Goal: Task Accomplishment & Management: Manage account settings

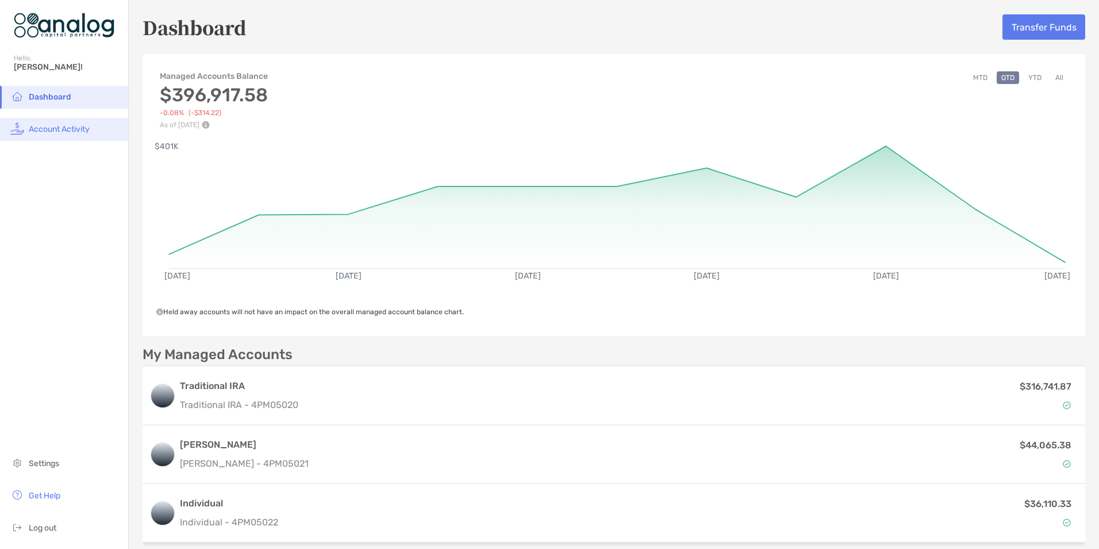
click at [54, 128] on span "Account Activity" at bounding box center [59, 129] width 61 height 10
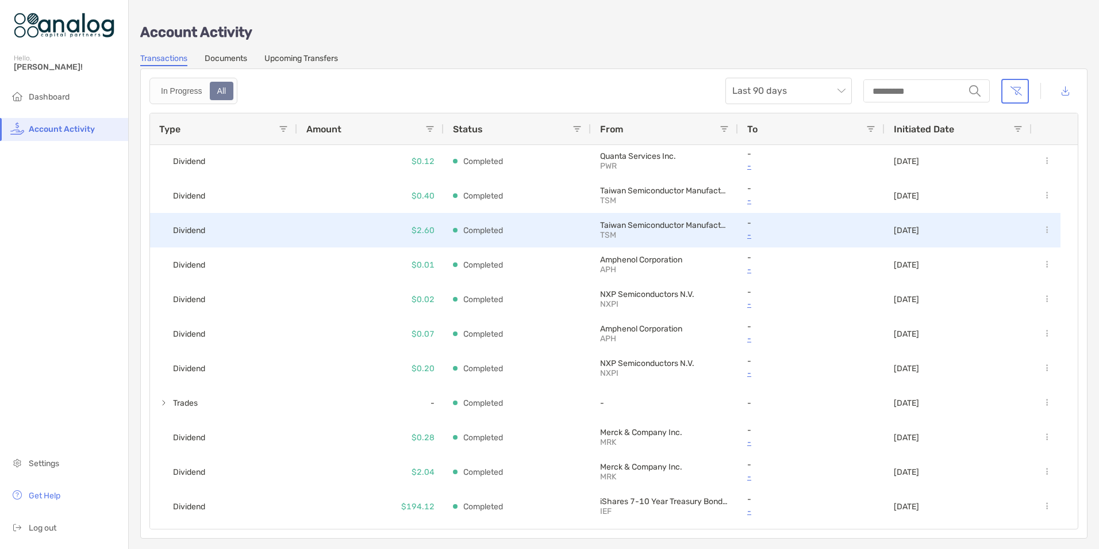
scroll to position [173, 0]
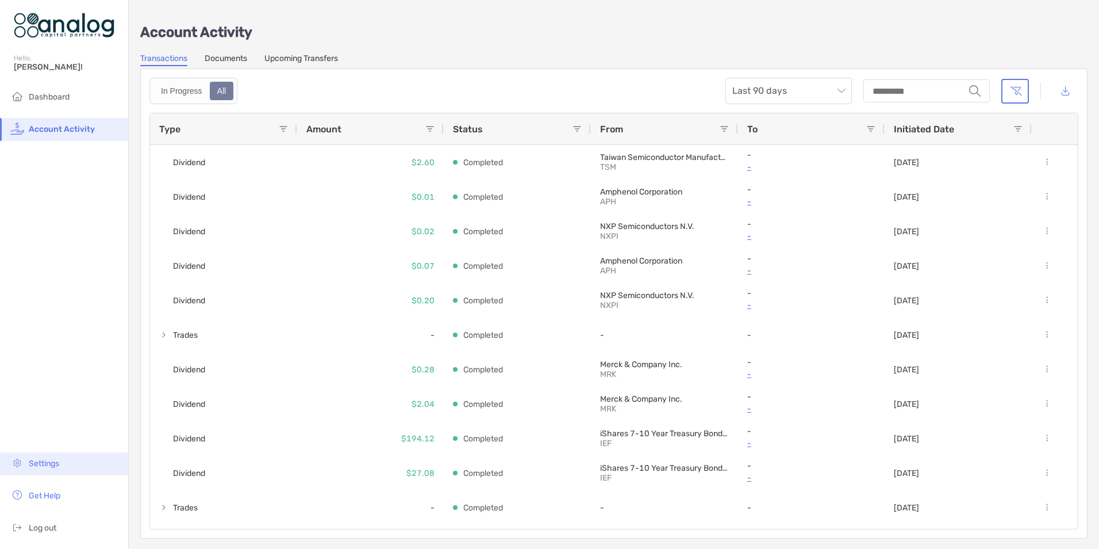
click at [52, 463] on span "Settings" at bounding box center [44, 463] width 30 height 10
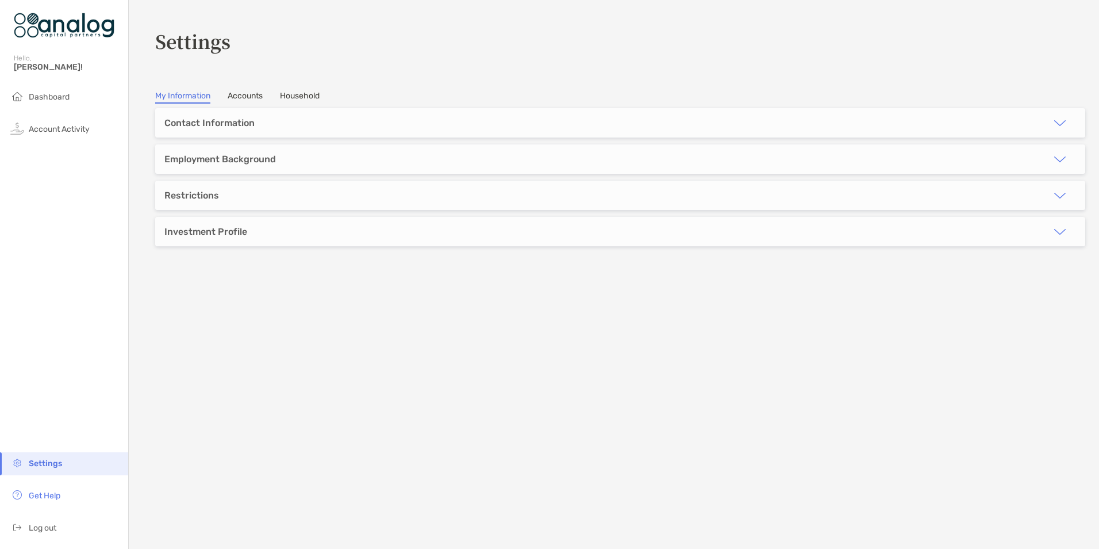
click at [244, 93] on link "Accounts" at bounding box center [245, 97] width 35 height 13
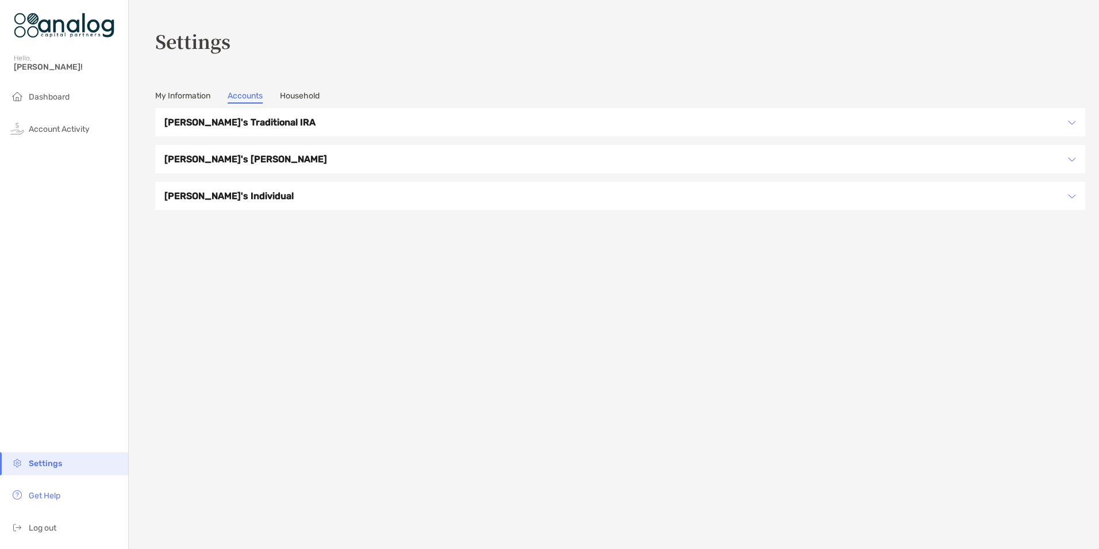
click at [233, 121] on h3 "[PERSON_NAME]'s Traditional IRA" at bounding box center [612, 122] width 897 height 14
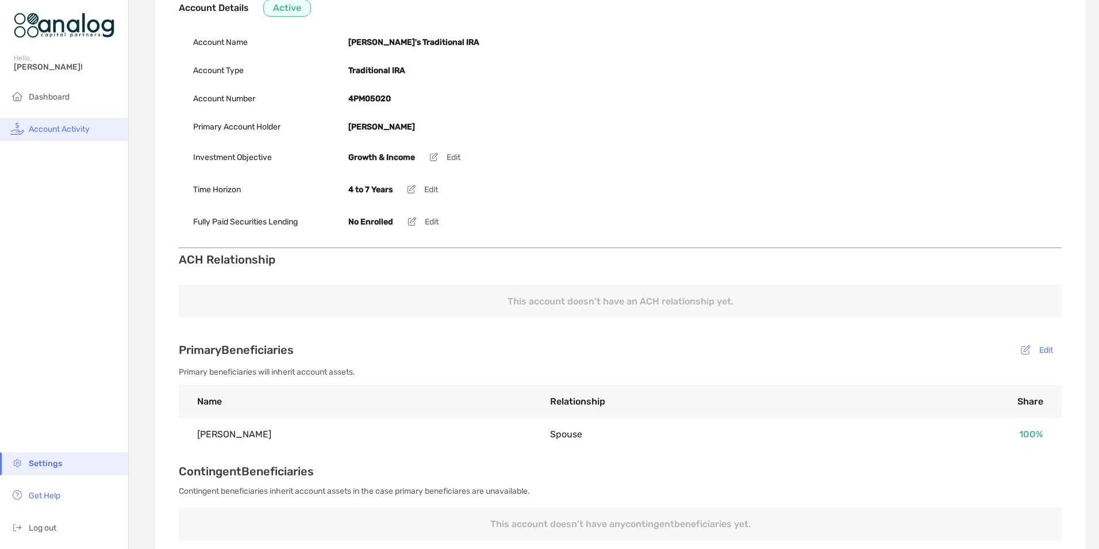
scroll to position [148, 0]
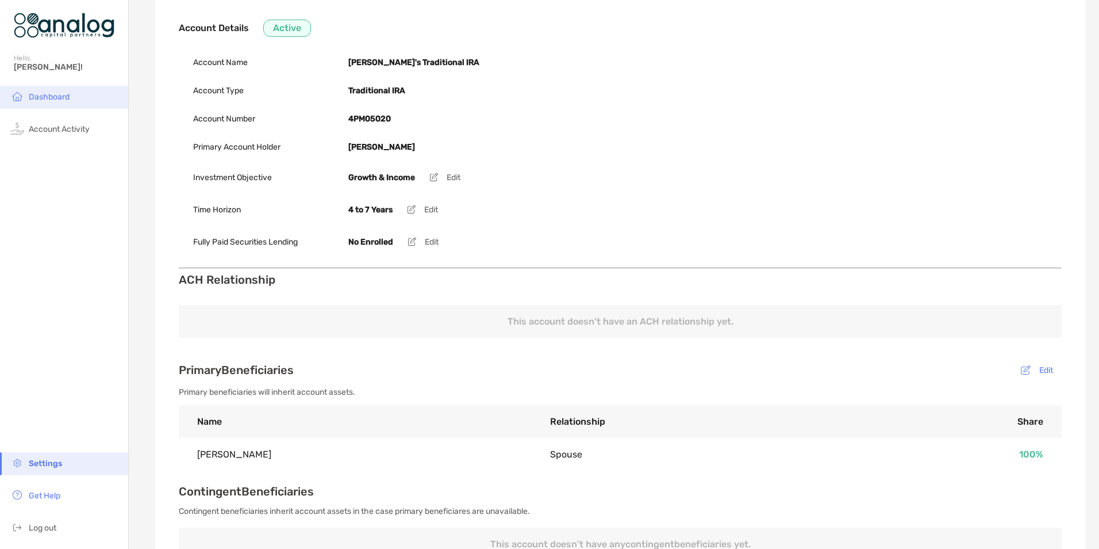
click at [54, 95] on span "Dashboard" at bounding box center [49, 97] width 41 height 10
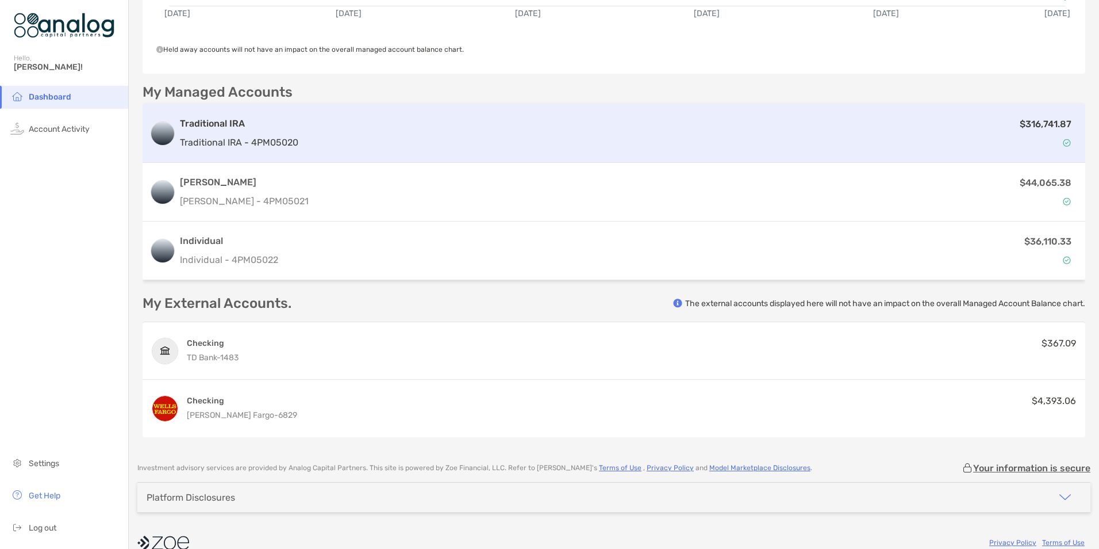
scroll to position [280, 0]
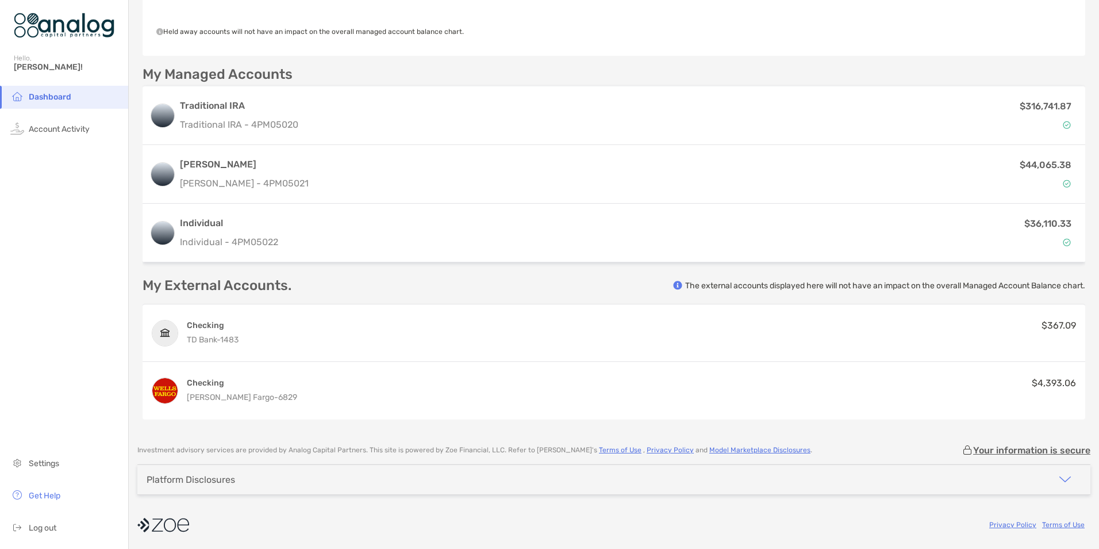
click at [1059, 479] on img "button" at bounding box center [1066, 479] width 14 height 14
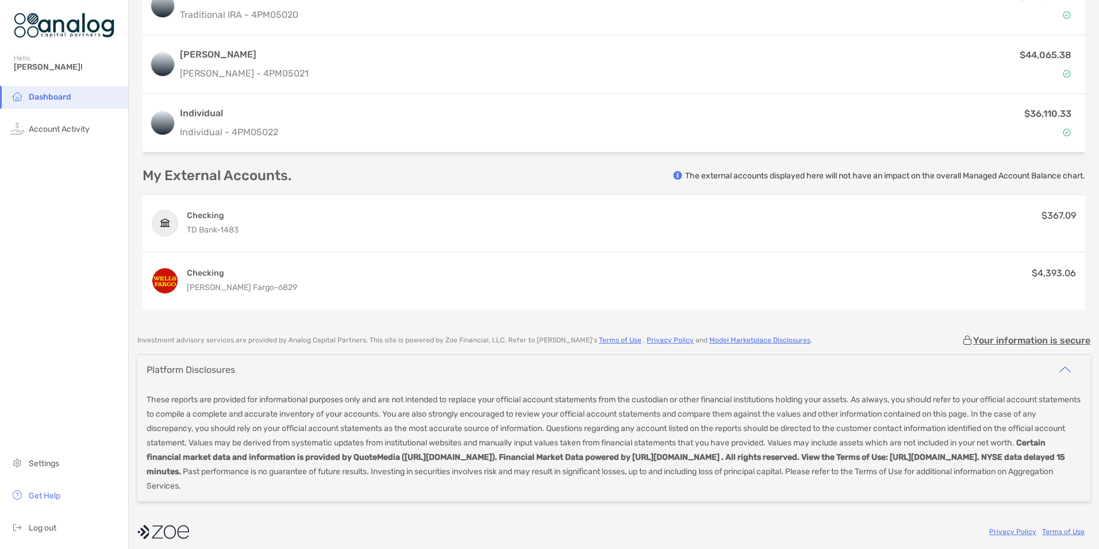
scroll to position [397, 0]
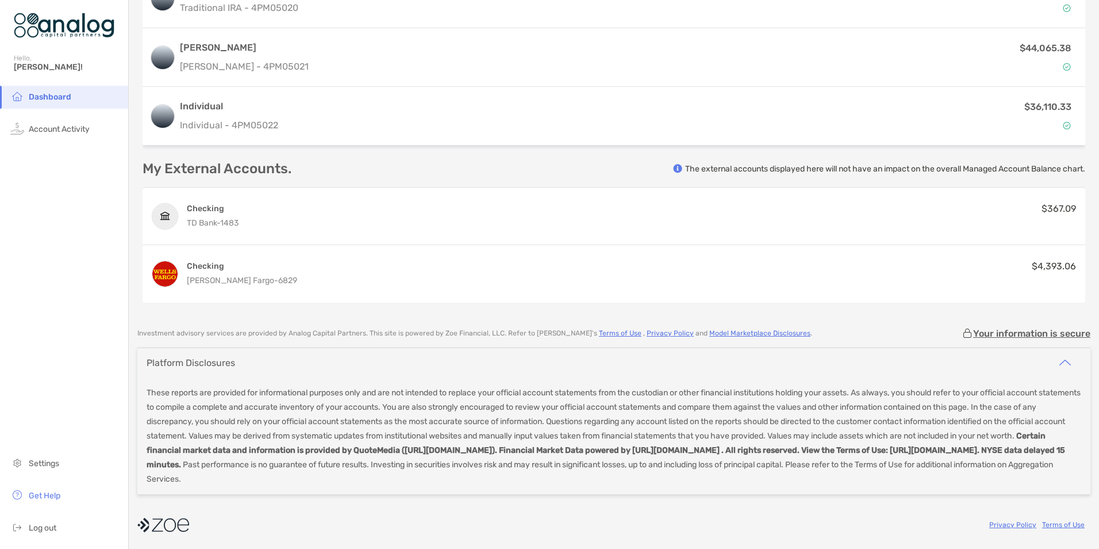
click at [1063, 364] on img "button" at bounding box center [1066, 362] width 14 height 14
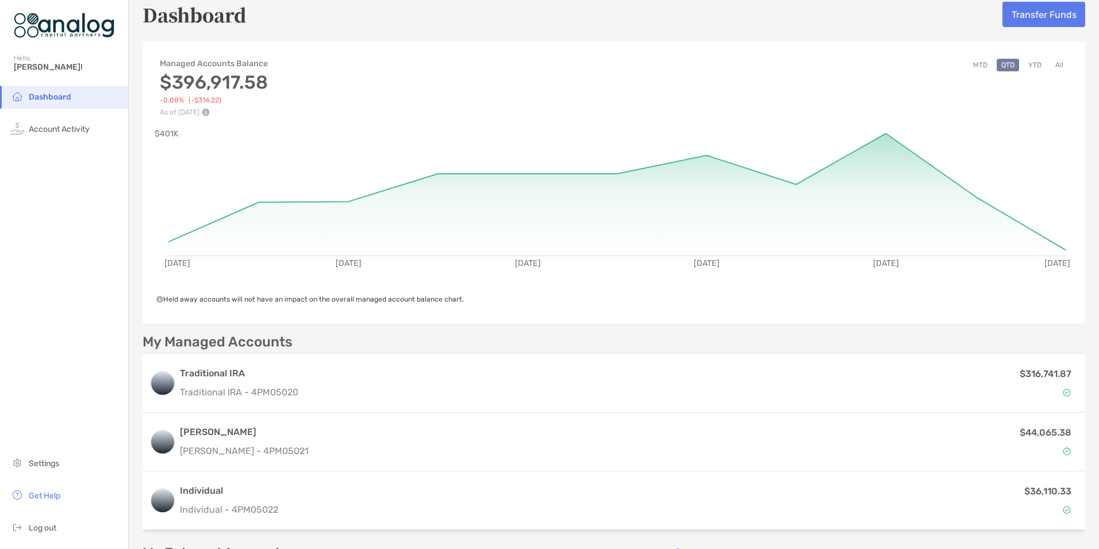
scroll to position [0, 0]
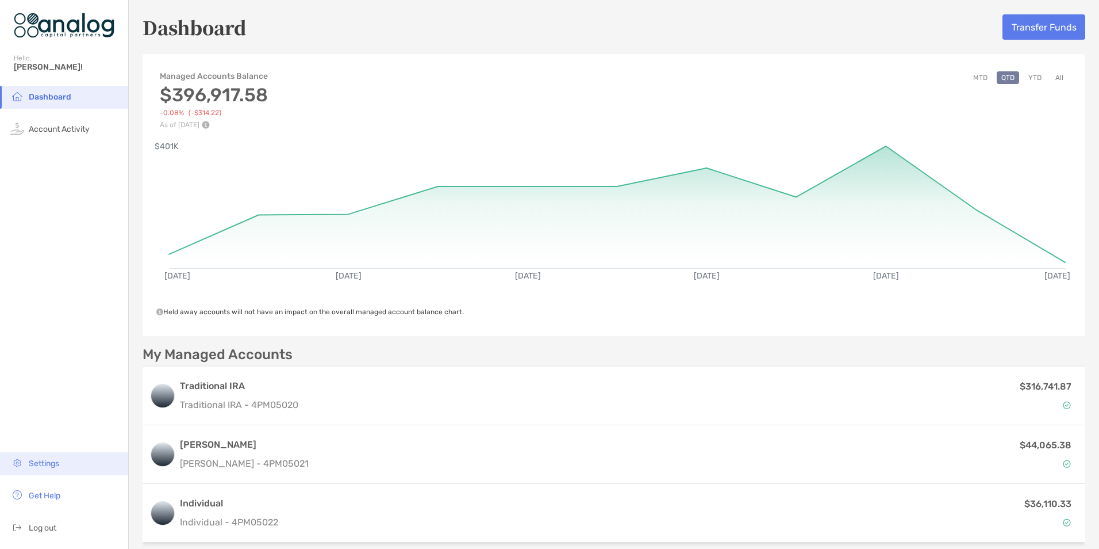
click at [52, 470] on li "Settings" at bounding box center [64, 463] width 128 height 23
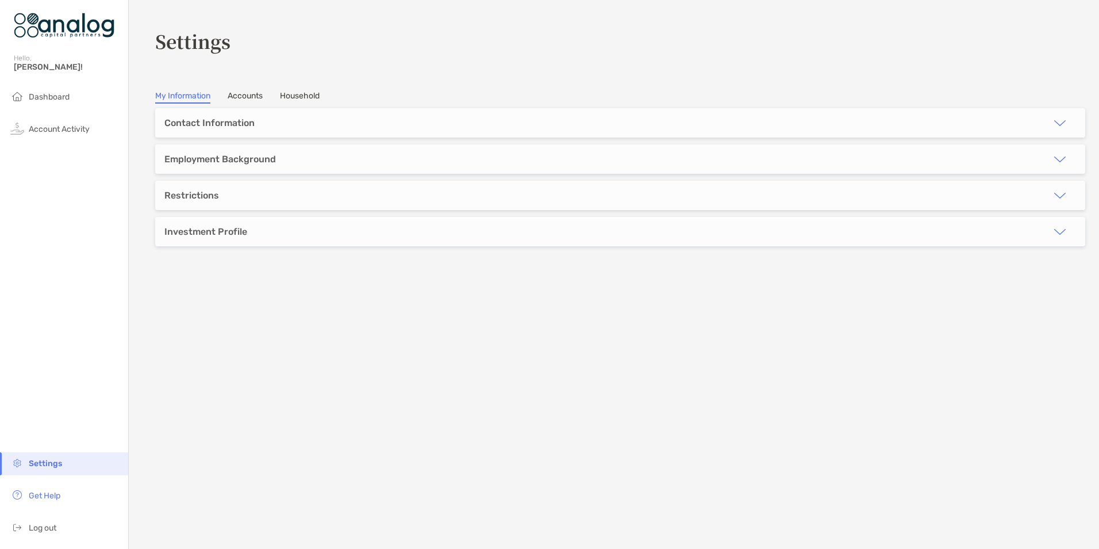
click at [258, 92] on link "Accounts" at bounding box center [245, 97] width 35 height 13
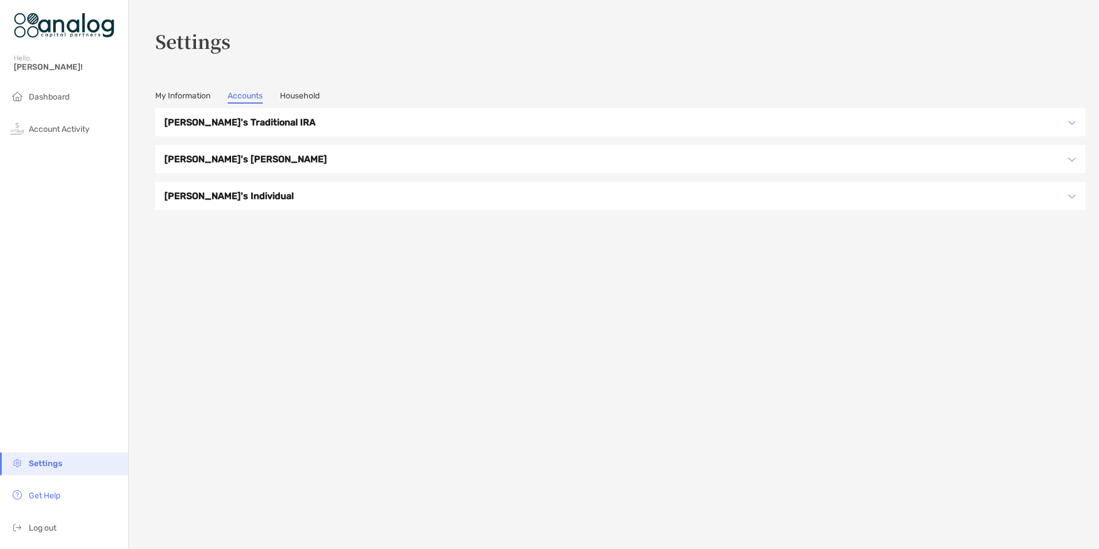
click at [290, 96] on link "Household" at bounding box center [300, 97] width 40 height 13
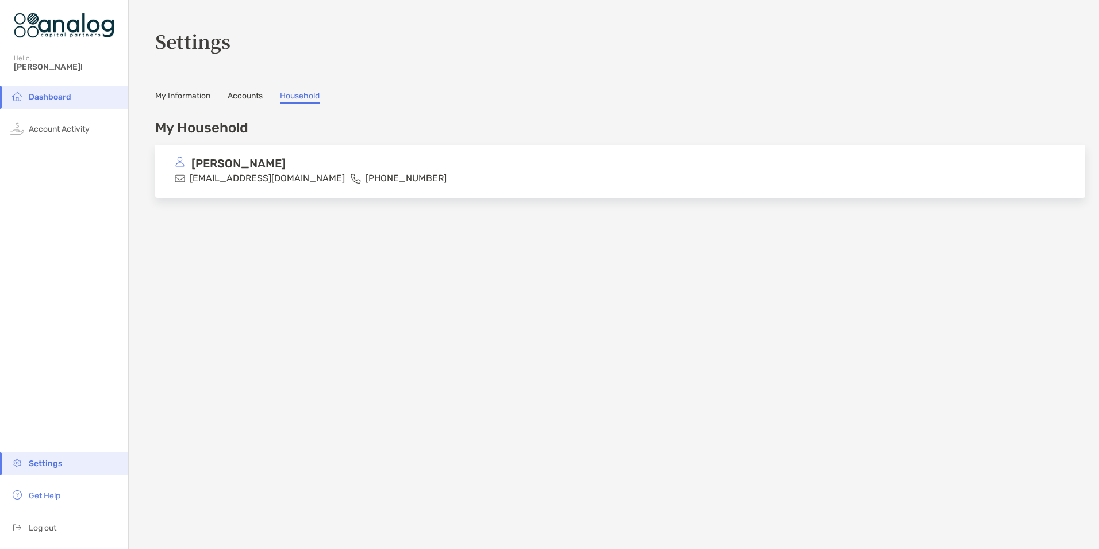
click at [177, 94] on link "My Information" at bounding box center [182, 97] width 55 height 13
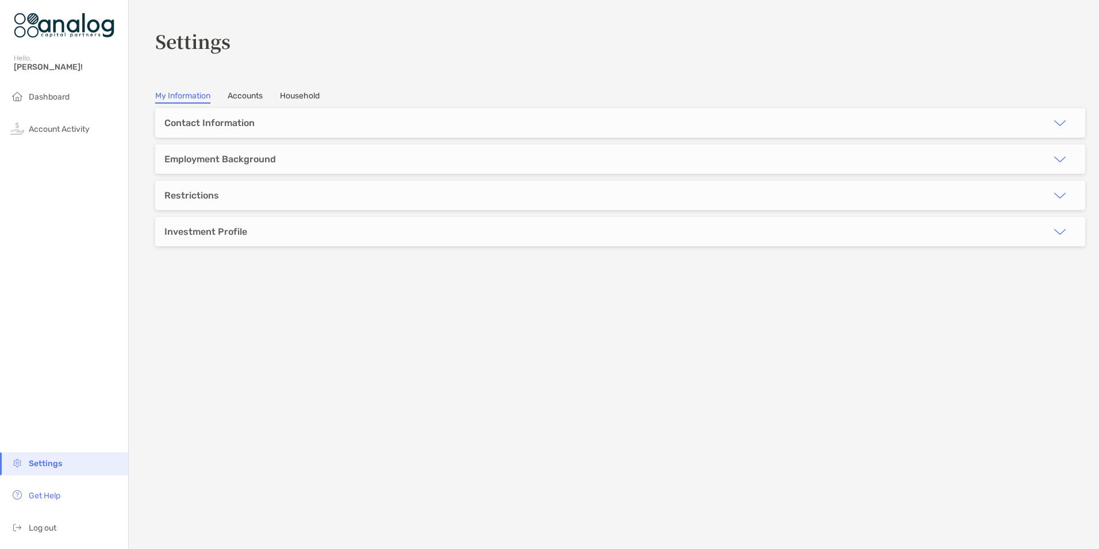
click at [1053, 230] on img "button" at bounding box center [1060, 232] width 14 height 14
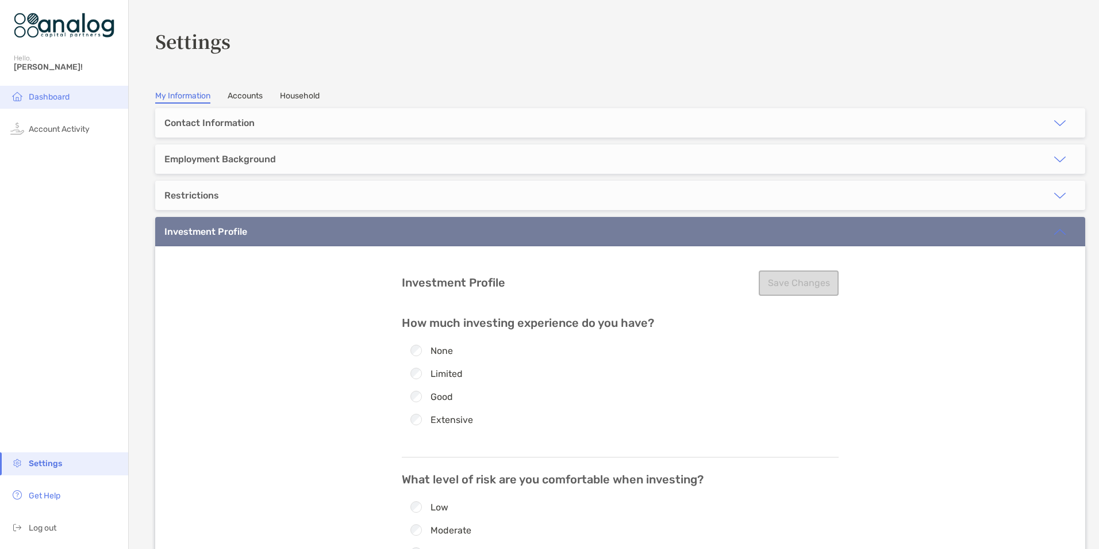
click at [53, 93] on span "Dashboard" at bounding box center [49, 97] width 41 height 10
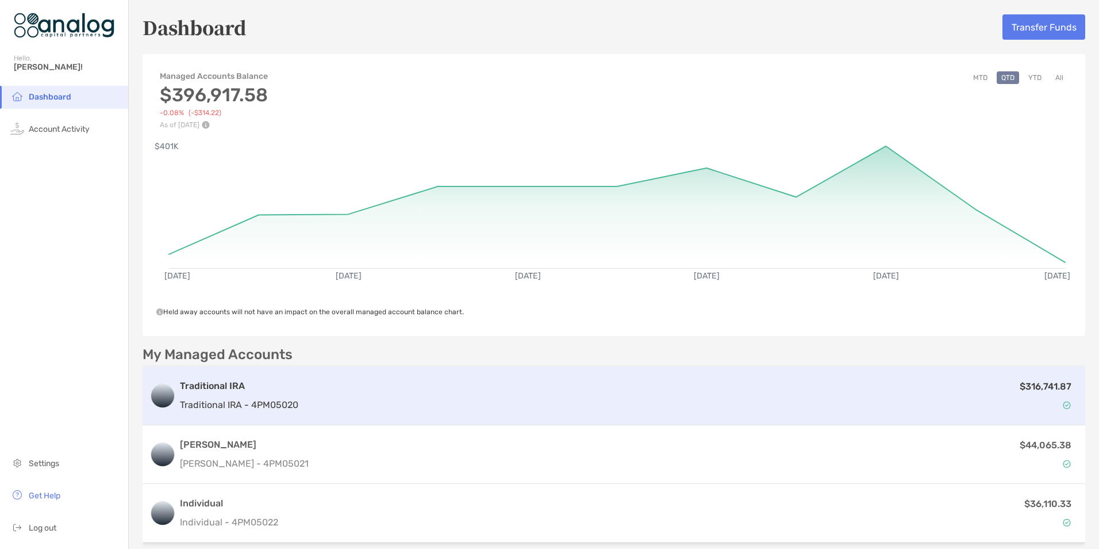
click at [1063, 405] on img at bounding box center [1067, 405] width 8 height 8
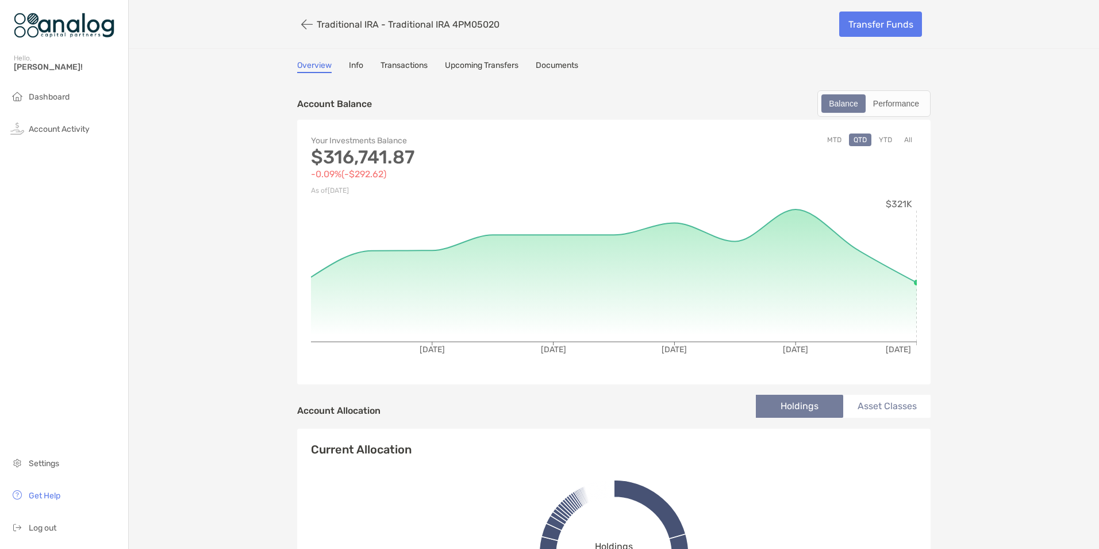
click at [553, 64] on link "Documents" at bounding box center [557, 66] width 43 height 13
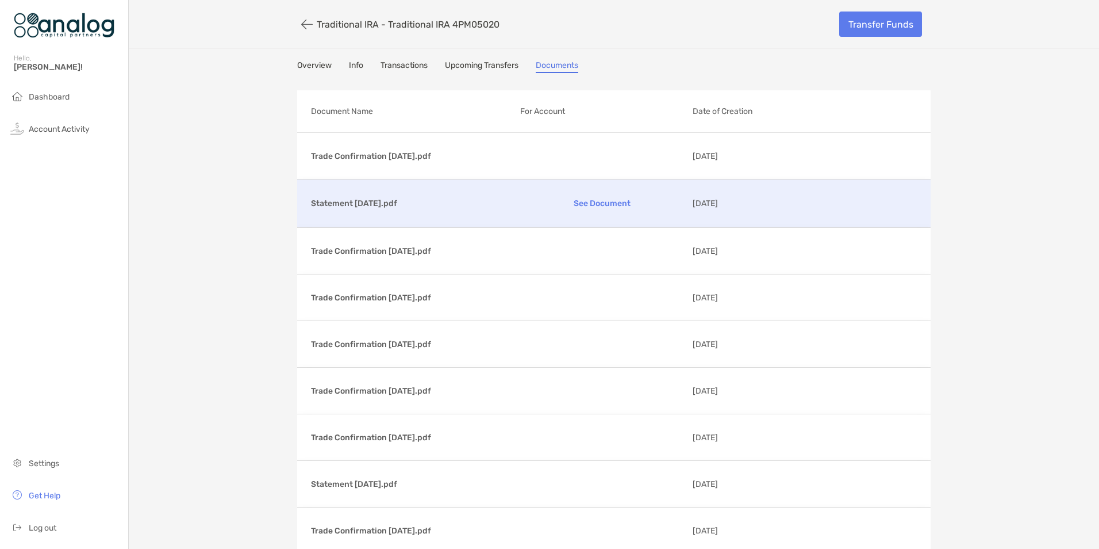
click at [587, 201] on p "See Document" at bounding box center [602, 203] width 164 height 20
click at [43, 523] on span "Log out" at bounding box center [43, 528] width 28 height 10
